Goal: Obtain resource: Download file/media

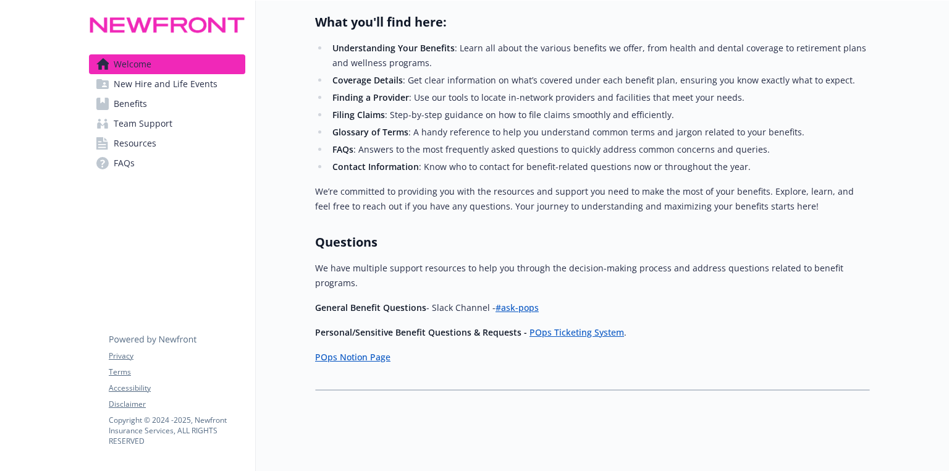
scroll to position [432, 0]
click at [138, 101] on span "Benefits" at bounding box center [130, 104] width 33 height 20
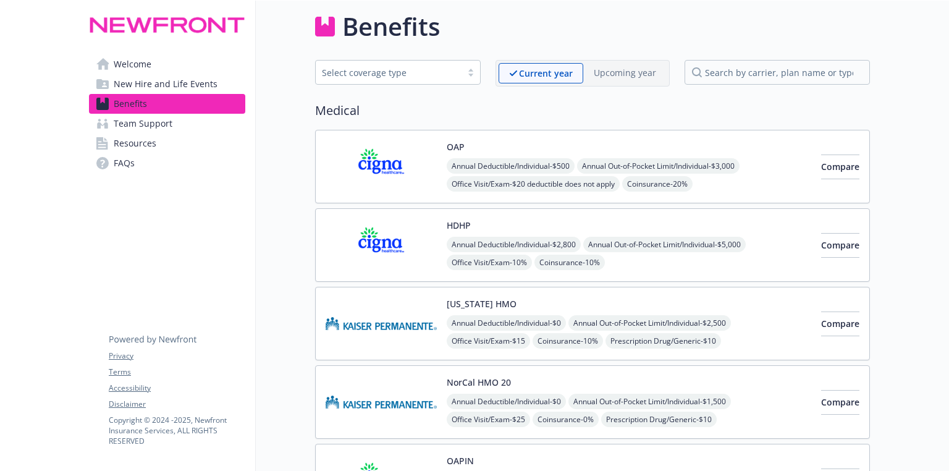
scroll to position [432, 0]
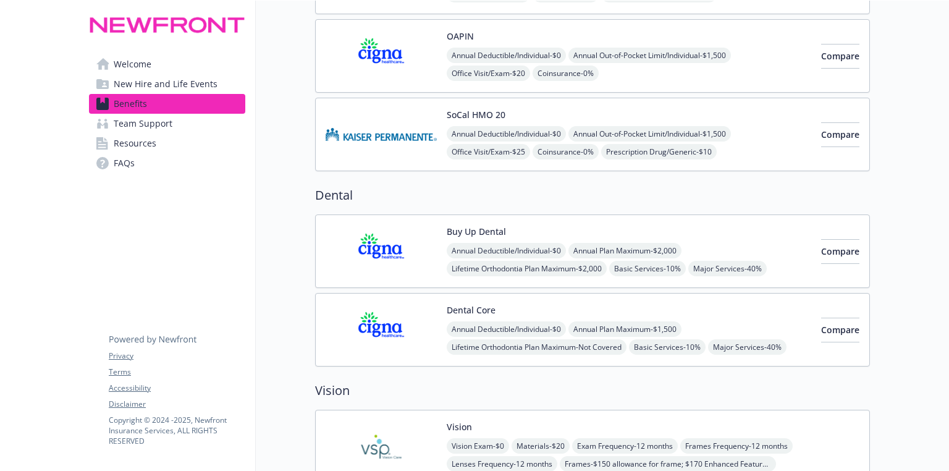
click at [156, 84] on span "New Hire and Life Events" at bounding box center [166, 84] width 104 height 20
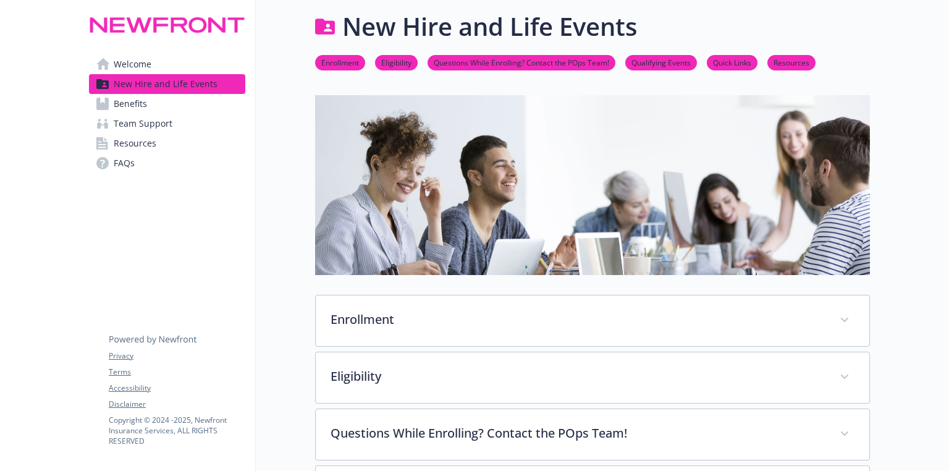
scroll to position [432, 0]
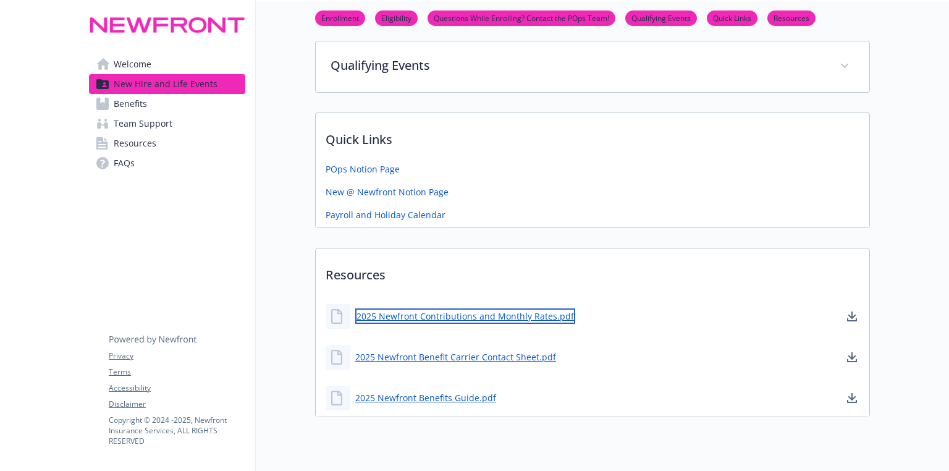
click at [492, 315] on link "2025 Newfront Contributions and Monthly Rates.pdf" at bounding box center [465, 315] width 220 height 15
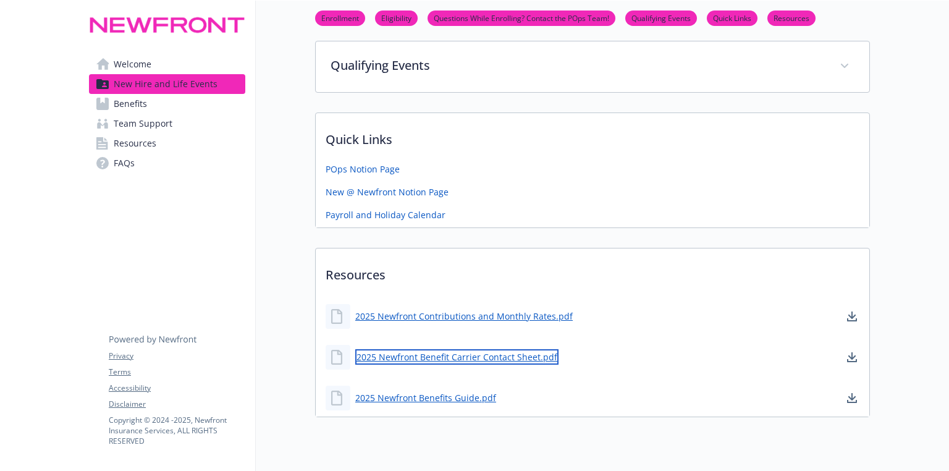
click at [461, 349] on link "2025 Newfront Benefit Carrier Contact Sheet.pdf" at bounding box center [456, 356] width 203 height 15
